Goal: Transaction & Acquisition: Purchase product/service

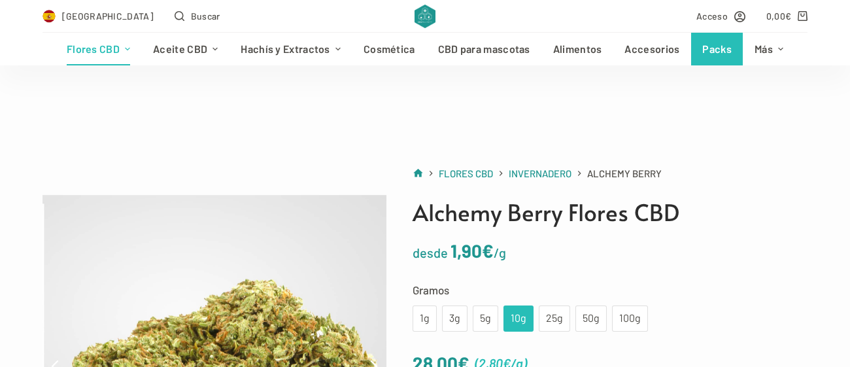
scroll to position [156, 0]
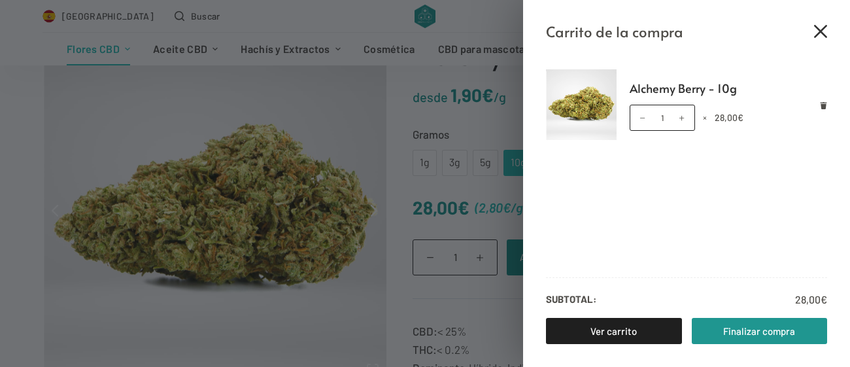
click at [816, 26] on icon "Cerrar el cajón del carrito" at bounding box center [820, 31] width 13 height 13
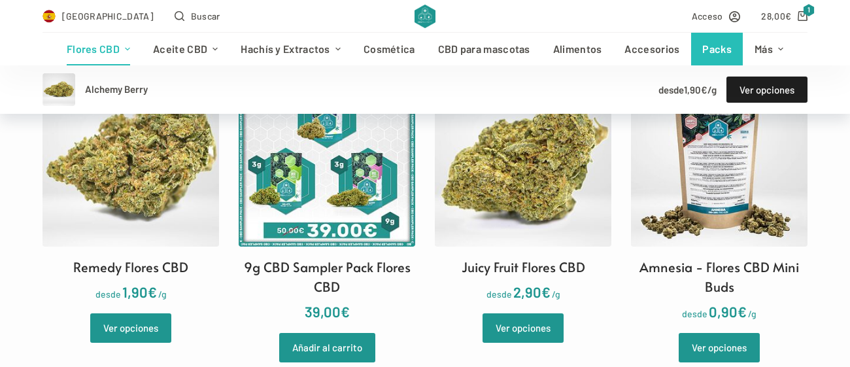
scroll to position [1461, 0]
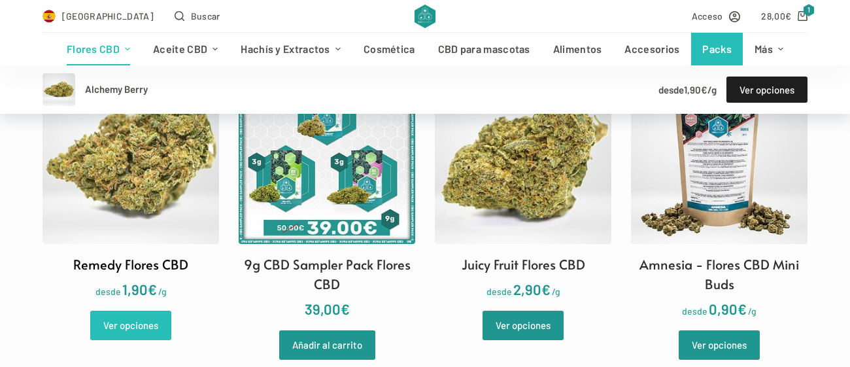
click at [135, 324] on link "Ver opciones" at bounding box center [130, 324] width 81 height 29
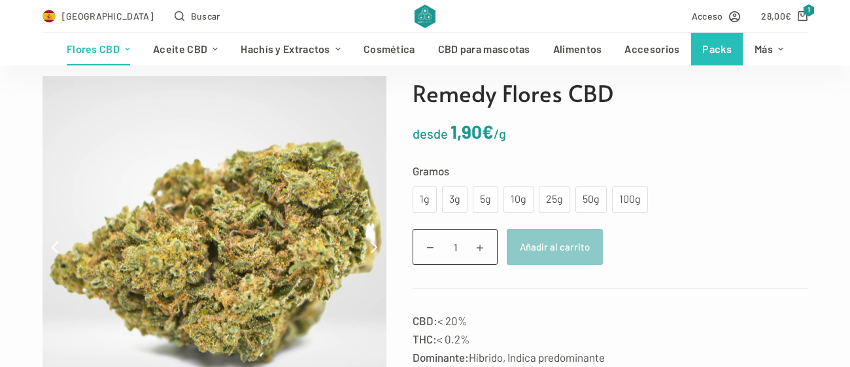
scroll to position [118, 0]
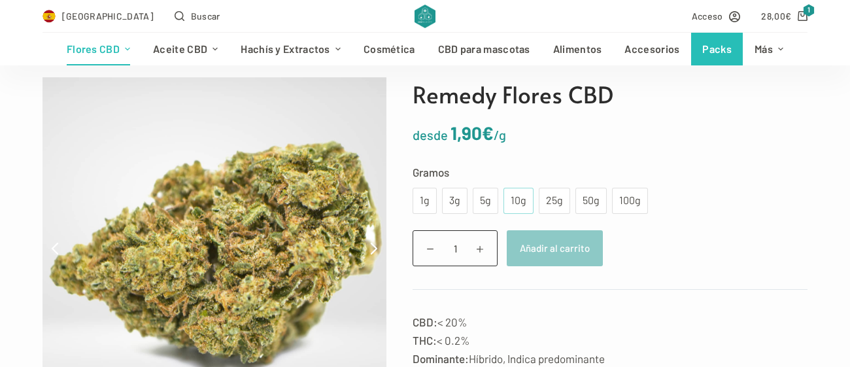
click at [515, 199] on div "10g" at bounding box center [518, 200] width 14 height 17
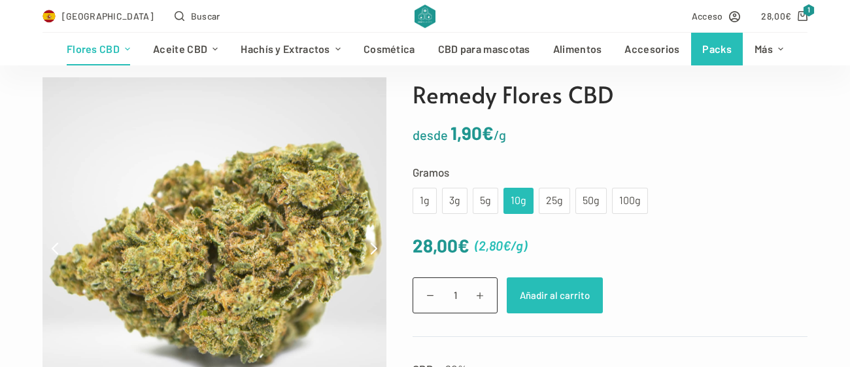
click at [559, 290] on button "Añadir al carrito" at bounding box center [555, 295] width 96 height 36
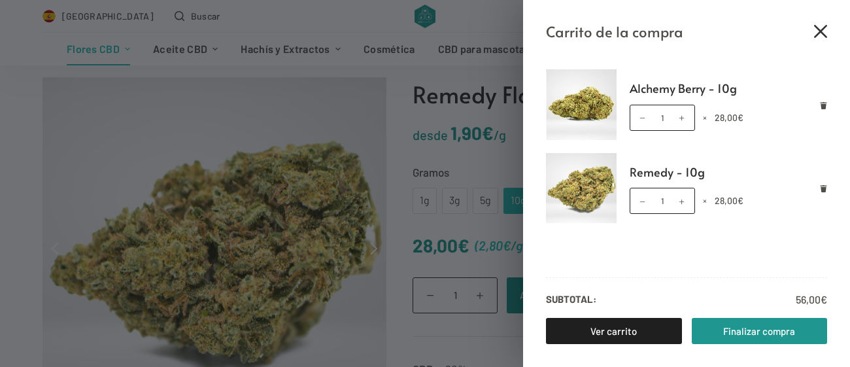
click at [821, 25] on icon "Cerrar el cajón del carrito" at bounding box center [820, 31] width 13 height 13
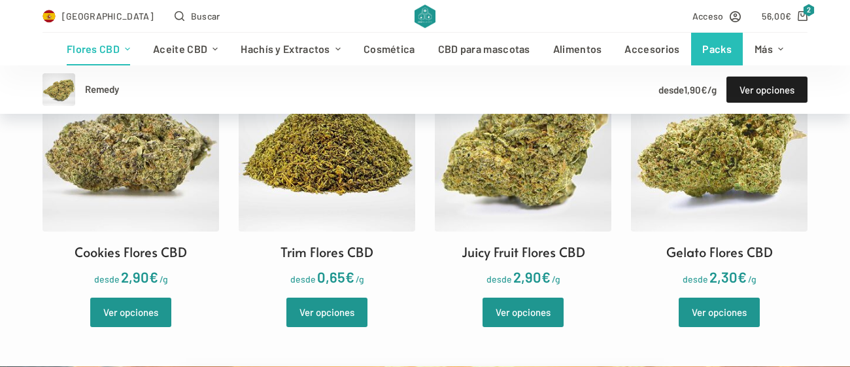
scroll to position [1353, 0]
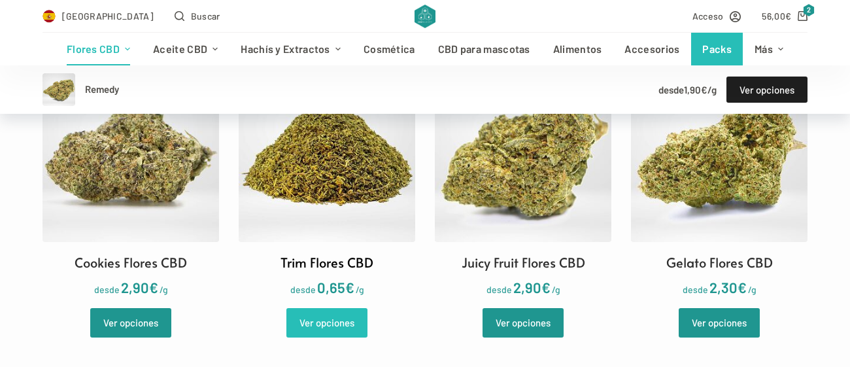
click at [328, 316] on link "Ver opciones" at bounding box center [326, 322] width 81 height 29
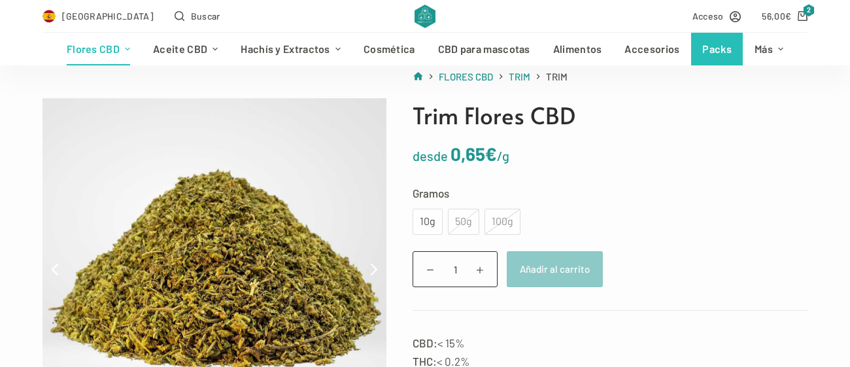
scroll to position [97, 0]
click at [420, 225] on div "10g" at bounding box center [427, 221] width 14 height 17
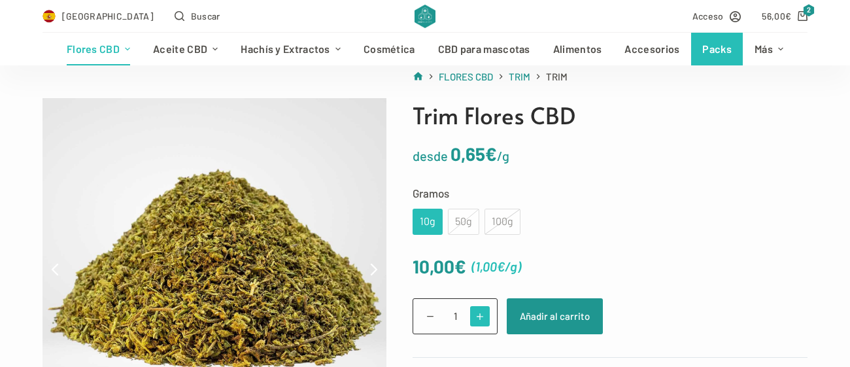
click at [483, 309] on span at bounding box center [480, 316] width 20 height 20
type input "2"
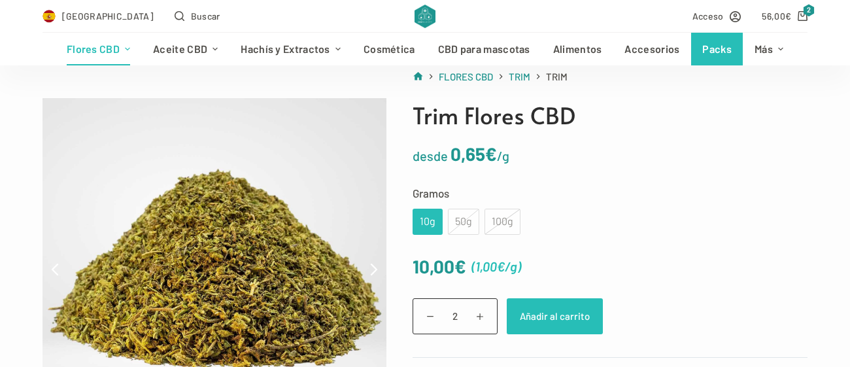
click at [566, 309] on button "Añadir al carrito" at bounding box center [555, 316] width 96 height 36
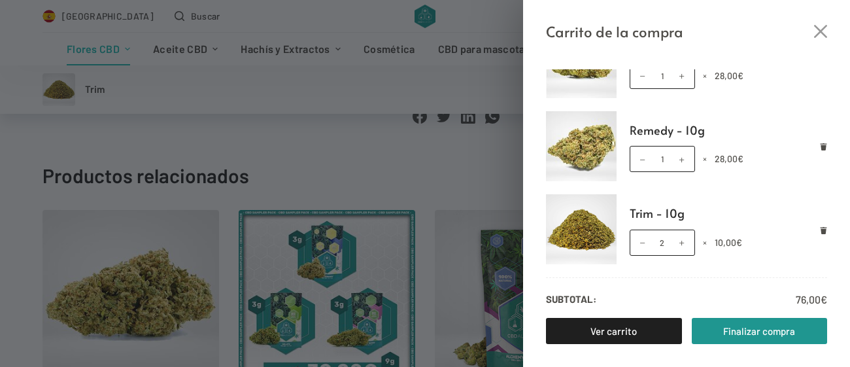
scroll to position [0, 0]
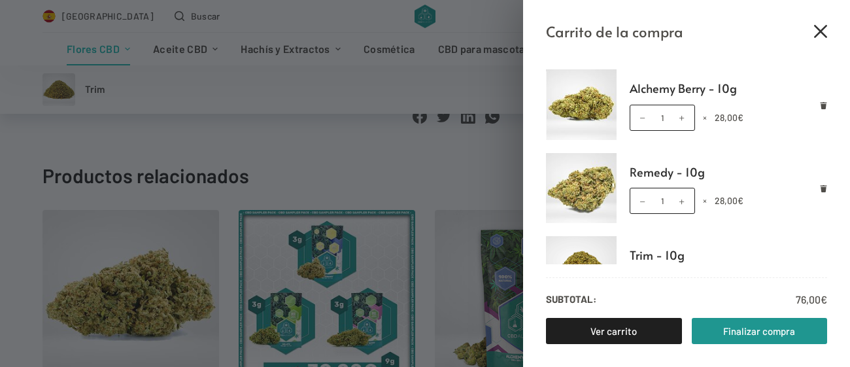
click at [824, 29] on icon "Cerrar el cajón del carrito" at bounding box center [820, 31] width 13 height 13
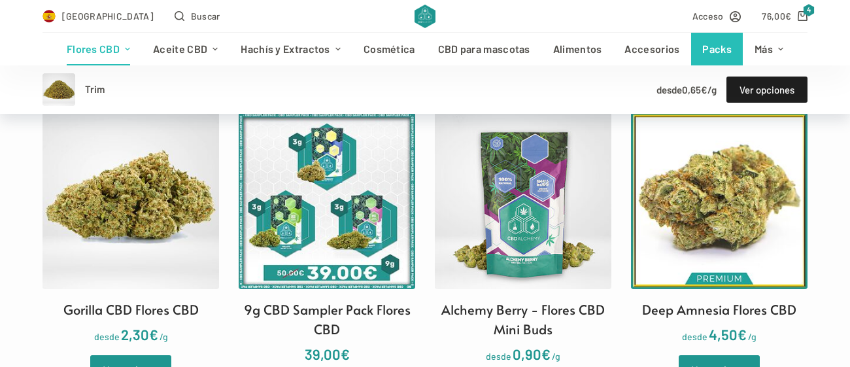
scroll to position [907, 0]
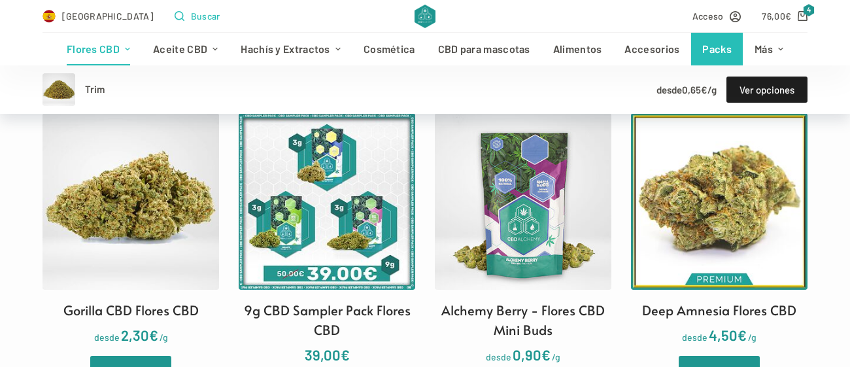
click at [175, 18] on button "Buscar" at bounding box center [198, 15] width 46 height 15
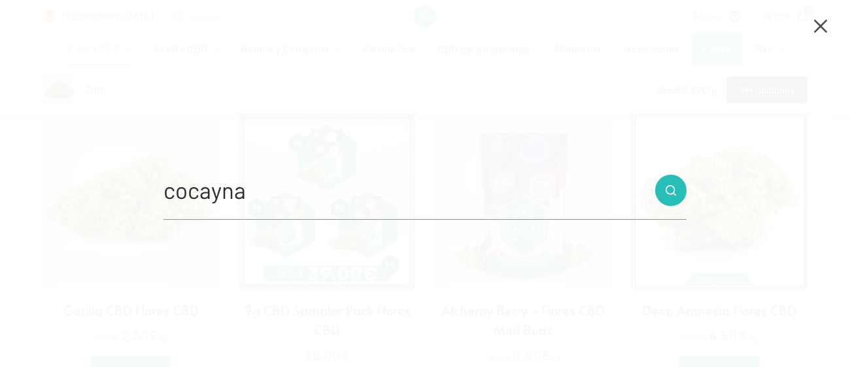
type input "cocayna"
click at [655, 175] on button "Botón de búsqueda" at bounding box center [670, 190] width 31 height 31
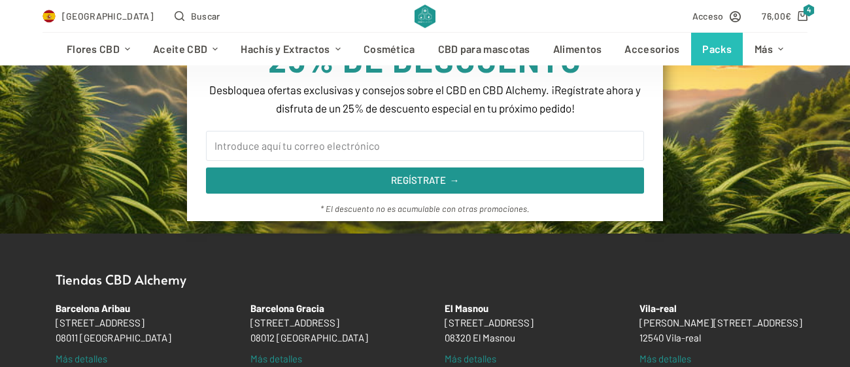
scroll to position [339, 0]
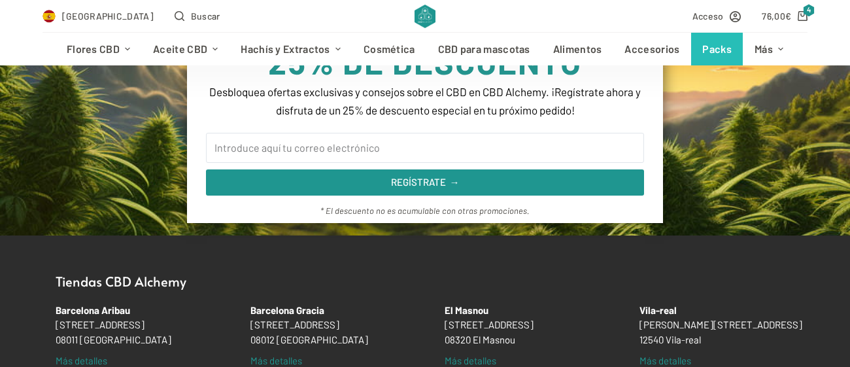
click at [193, 10] on div "España Buscar" at bounding box center [224, 16] width 365 height 32
click at [177, 16] on div "España Buscar" at bounding box center [224, 16] width 365 height 32
click at [180, 33] on link "Aceite CBD" at bounding box center [186, 49] width 88 height 33
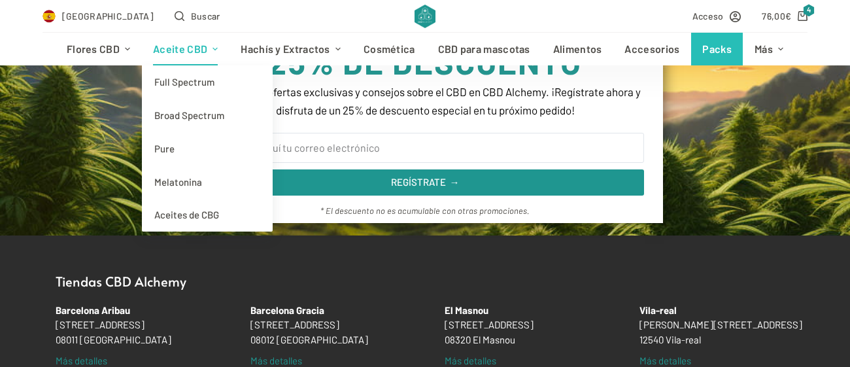
click at [169, 35] on link "Aceite CBD" at bounding box center [186, 49] width 88 height 33
click at [191, 15] on span "Buscar" at bounding box center [205, 15] width 29 height 15
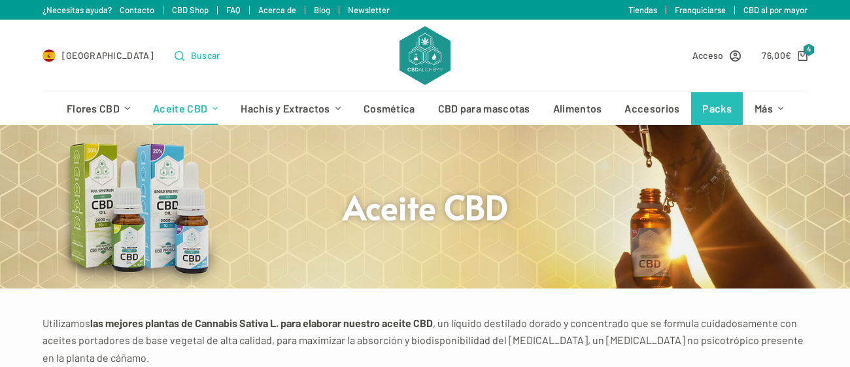
click at [191, 56] on span "Buscar" at bounding box center [205, 55] width 29 height 15
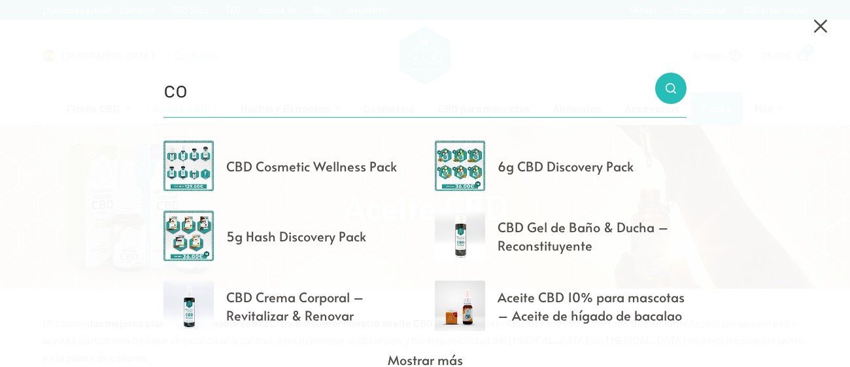
type input "co"
click at [178, 236] on img "Resultados de búsqueda" at bounding box center [188, 235] width 50 height 50
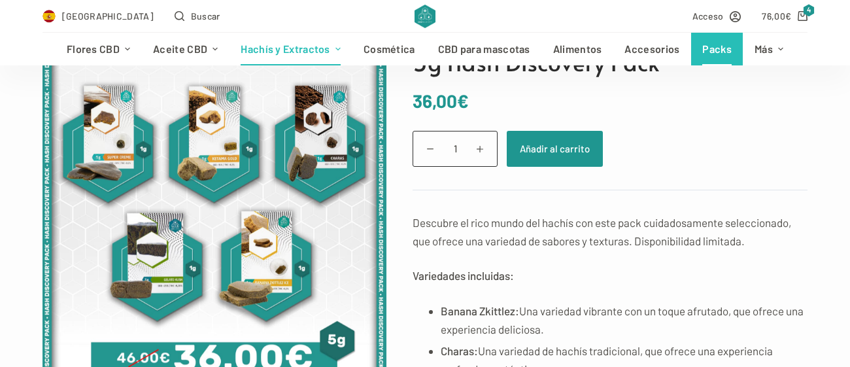
scroll to position [137, 0]
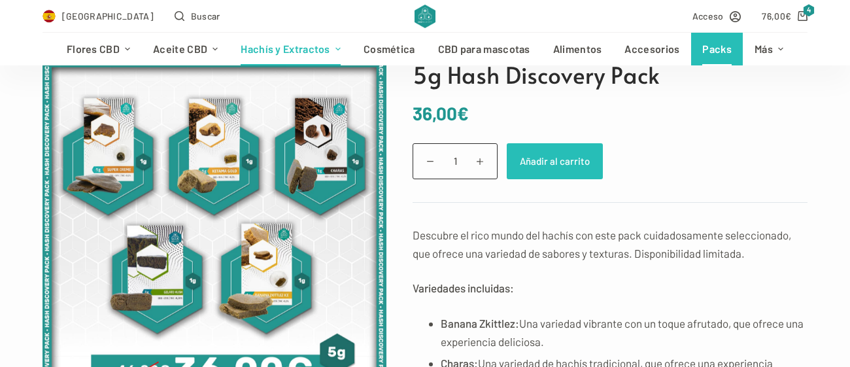
click at [544, 154] on button "Añadir al carrito" at bounding box center [555, 161] width 96 height 36
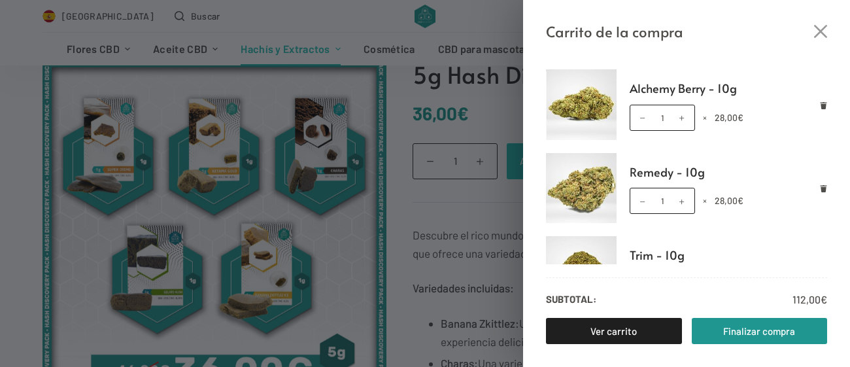
scroll to position [125, 0]
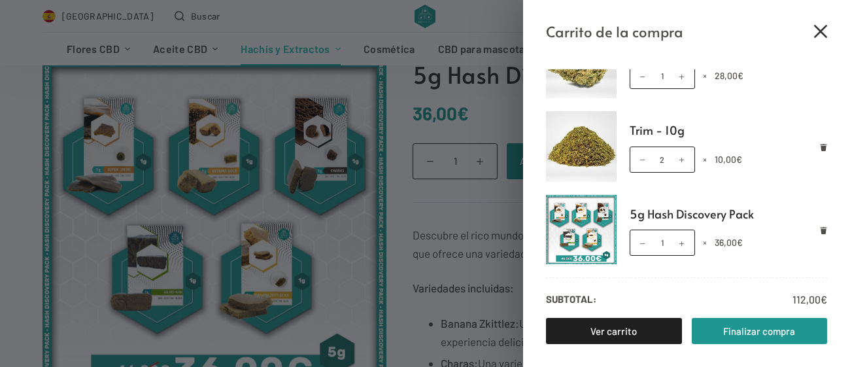
click at [822, 28] on icon "Cerrar el cajón del carrito" at bounding box center [820, 31] width 13 height 13
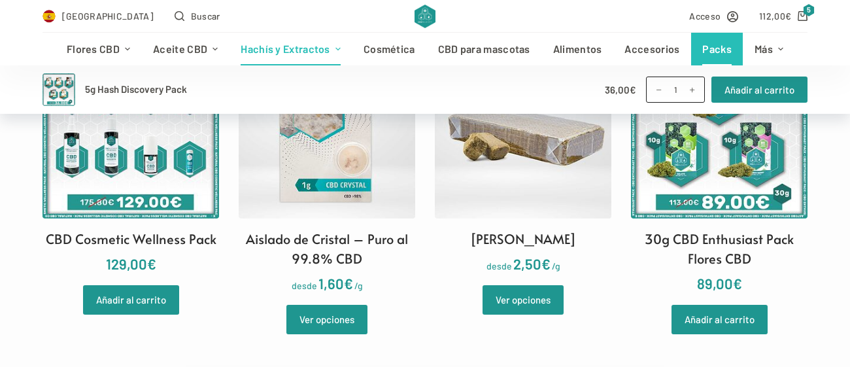
scroll to position [814, 0]
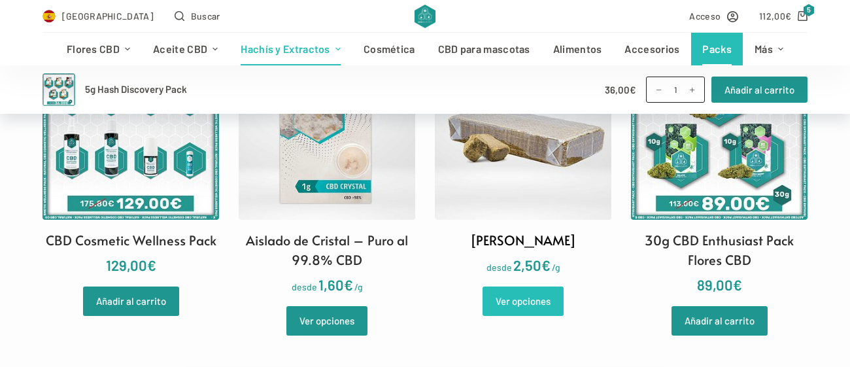
click at [535, 304] on link "Ver opciones" at bounding box center [522, 300] width 81 height 29
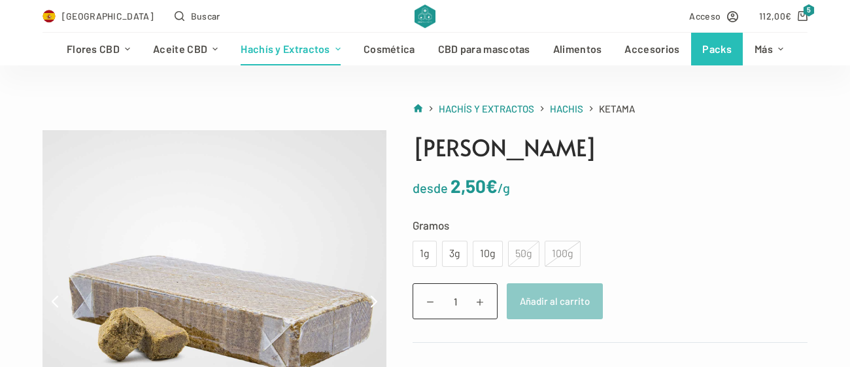
scroll to position [65, 0]
click at [474, 260] on div "10g" at bounding box center [488, 254] width 30 height 26
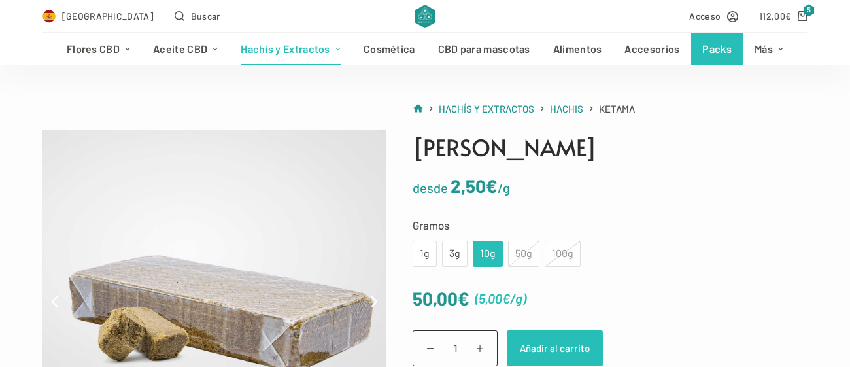
click at [552, 360] on button "Añadir al carrito" at bounding box center [555, 348] width 96 height 36
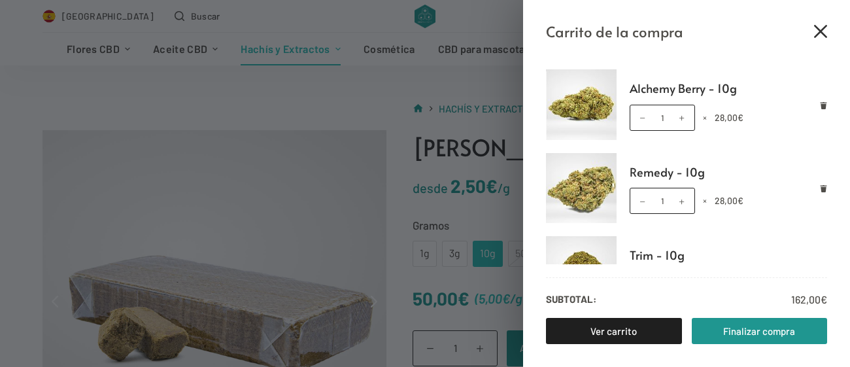
click at [826, 28] on icon "Cerrar el cajón del carrito" at bounding box center [820, 31] width 13 height 13
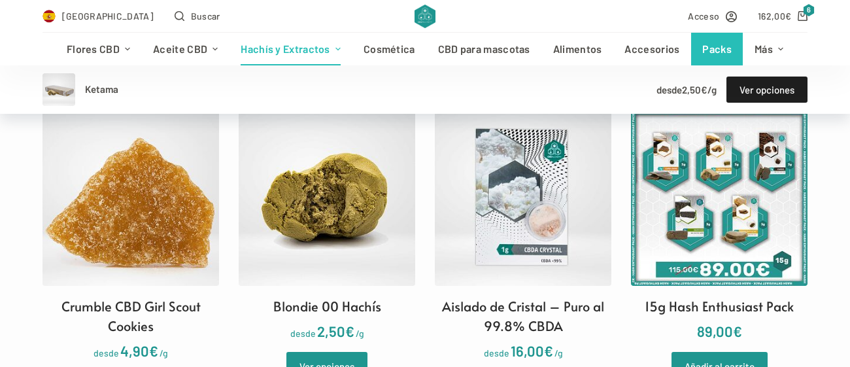
scroll to position [914, 0]
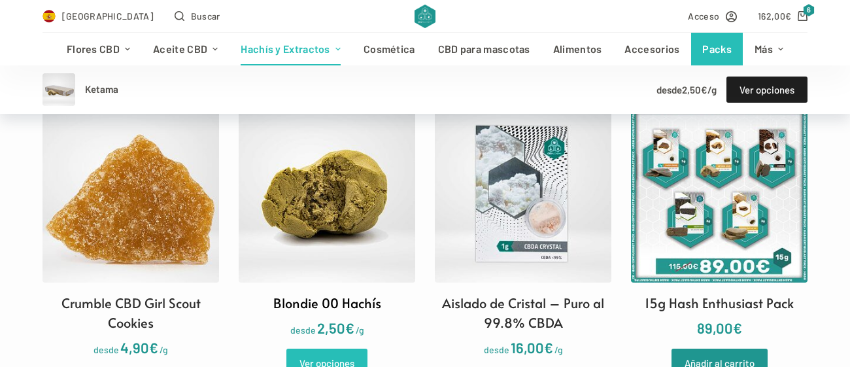
click at [332, 348] on link "Ver opciones" at bounding box center [326, 362] width 81 height 29
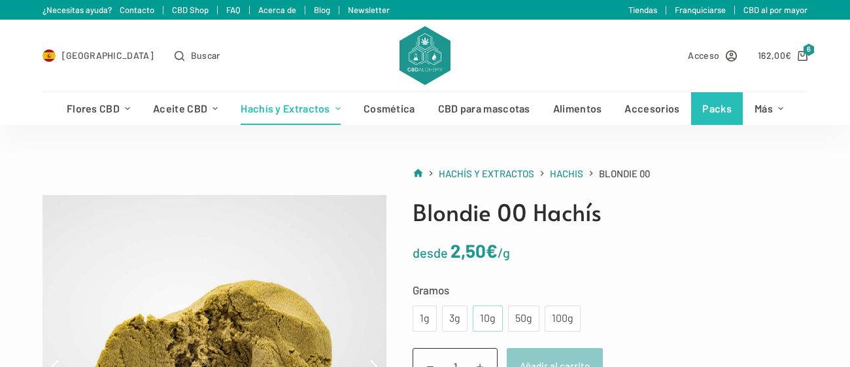
click at [490, 310] on div "10g" at bounding box center [487, 318] width 14 height 17
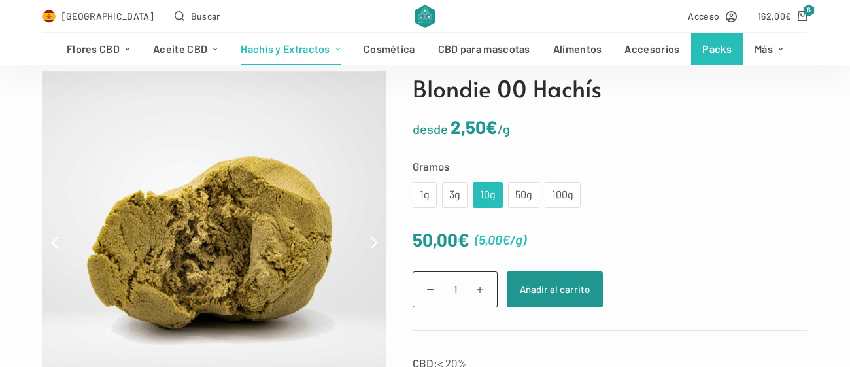
scroll to position [127, 0]
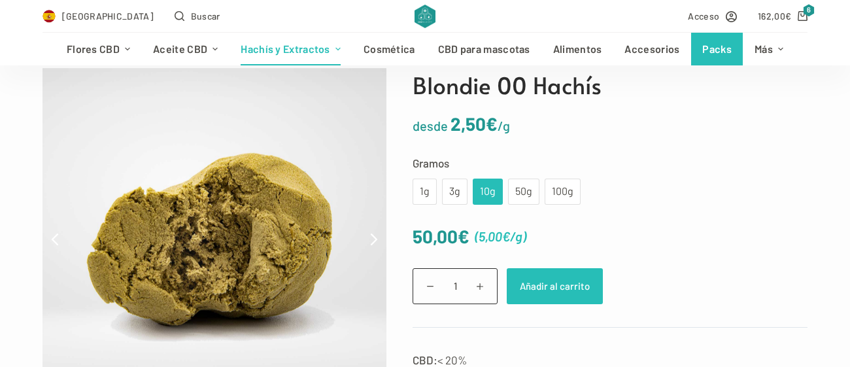
click at [559, 288] on button "Añadir al carrito" at bounding box center [555, 286] width 96 height 36
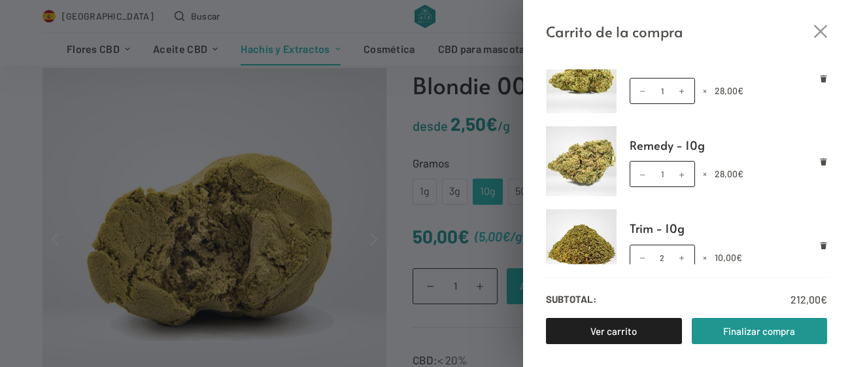
scroll to position [0, 0]
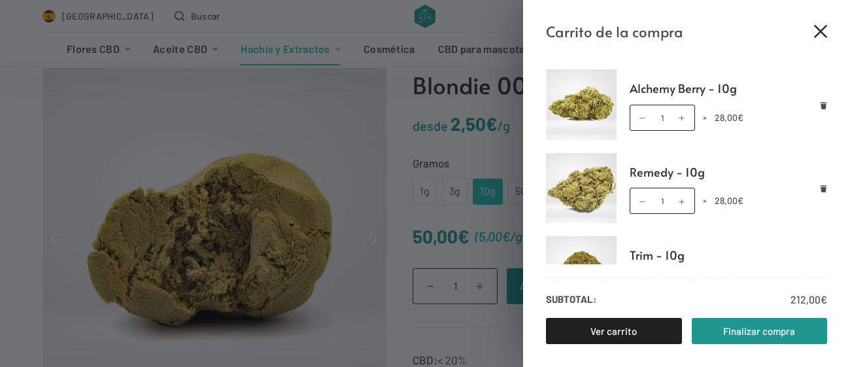
click at [820, 27] on icon "Cerrar el cajón del carrito" at bounding box center [820, 31] width 13 height 13
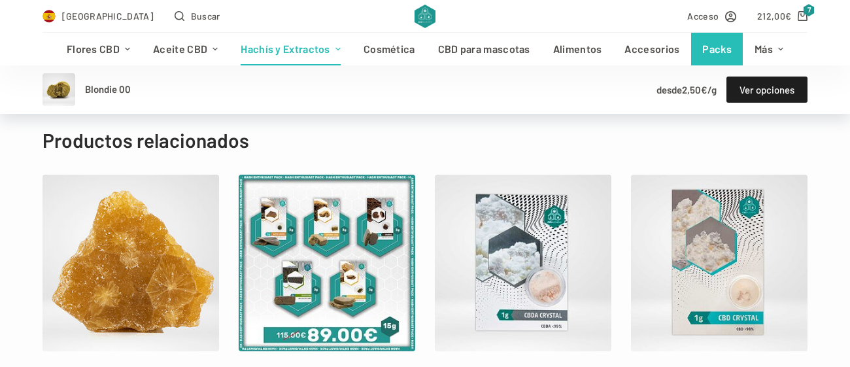
scroll to position [776, 0]
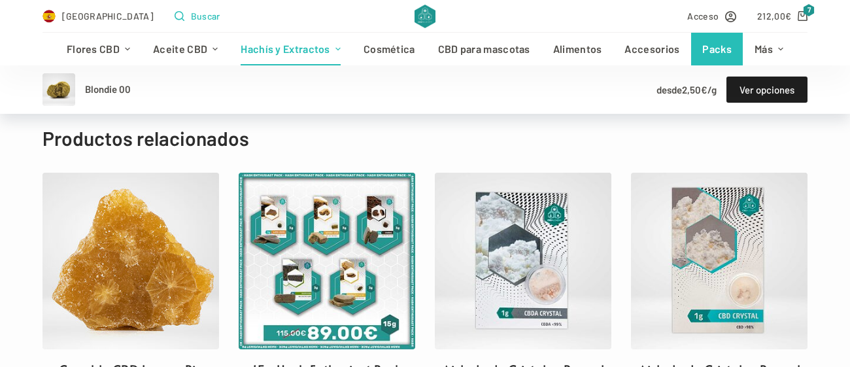
click at [191, 15] on span "Buscar" at bounding box center [205, 15] width 29 height 15
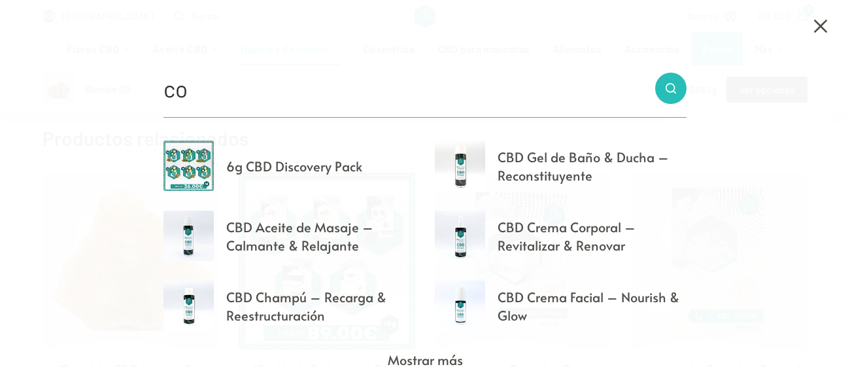
type input "c"
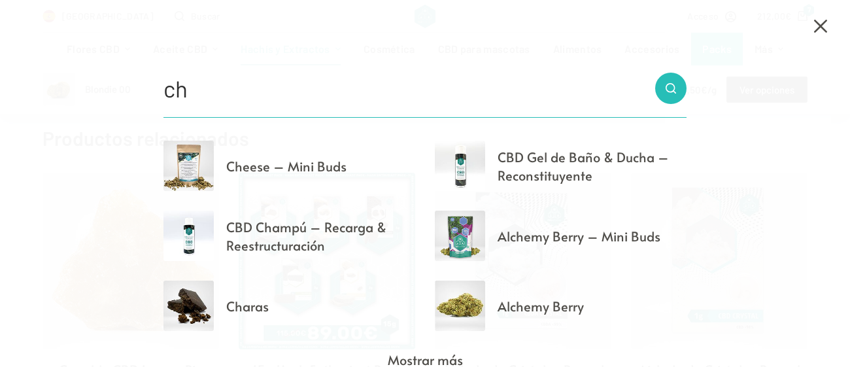
type input "ch"
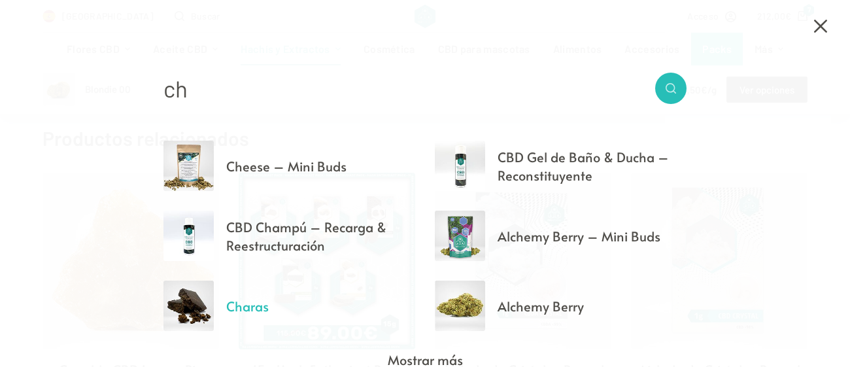
click at [192, 311] on img "Resultados de búsqueda" at bounding box center [188, 305] width 50 height 50
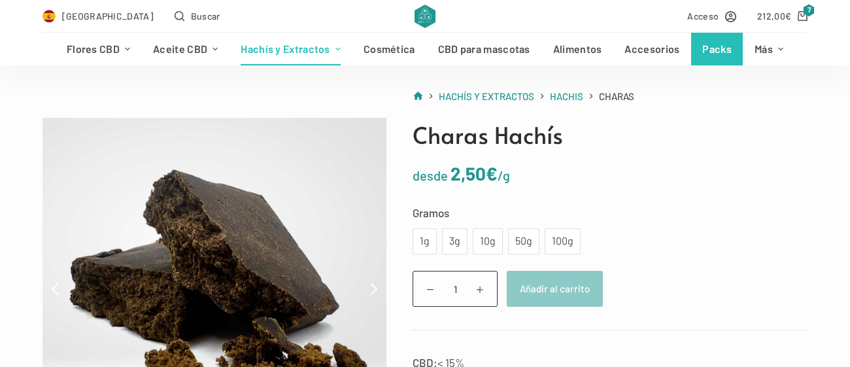
scroll to position [78, 0]
click at [521, 235] on div "50g" at bounding box center [524, 240] width 16 height 17
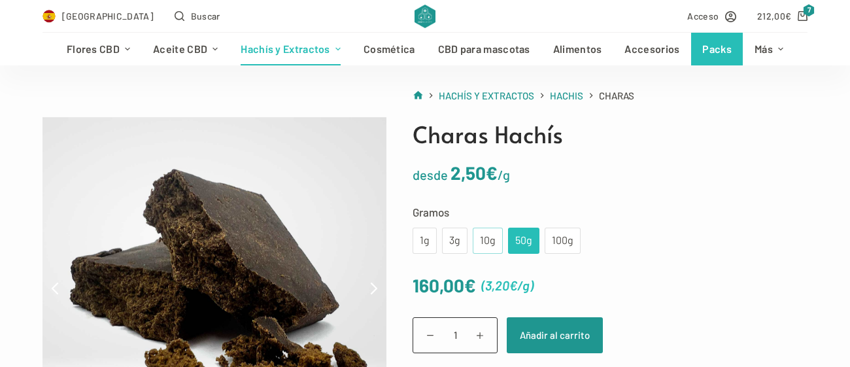
click at [492, 232] on div "10g" at bounding box center [487, 240] width 14 height 17
click at [452, 238] on div "3g" at bounding box center [455, 240] width 10 height 17
click at [482, 235] on div "10g" at bounding box center [487, 240] width 14 height 17
click at [518, 235] on div "50g" at bounding box center [524, 240] width 16 height 17
click at [558, 235] on div "100g" at bounding box center [562, 240] width 20 height 17
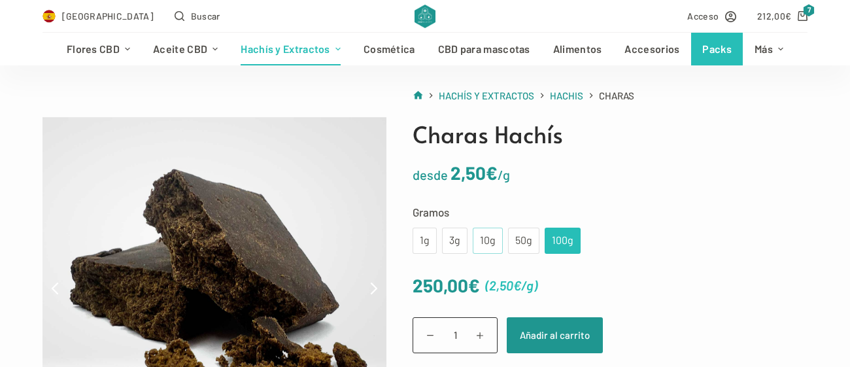
click at [488, 241] on div "10g" at bounding box center [487, 240] width 14 height 17
